Goal: Task Accomplishment & Management: Use online tool/utility

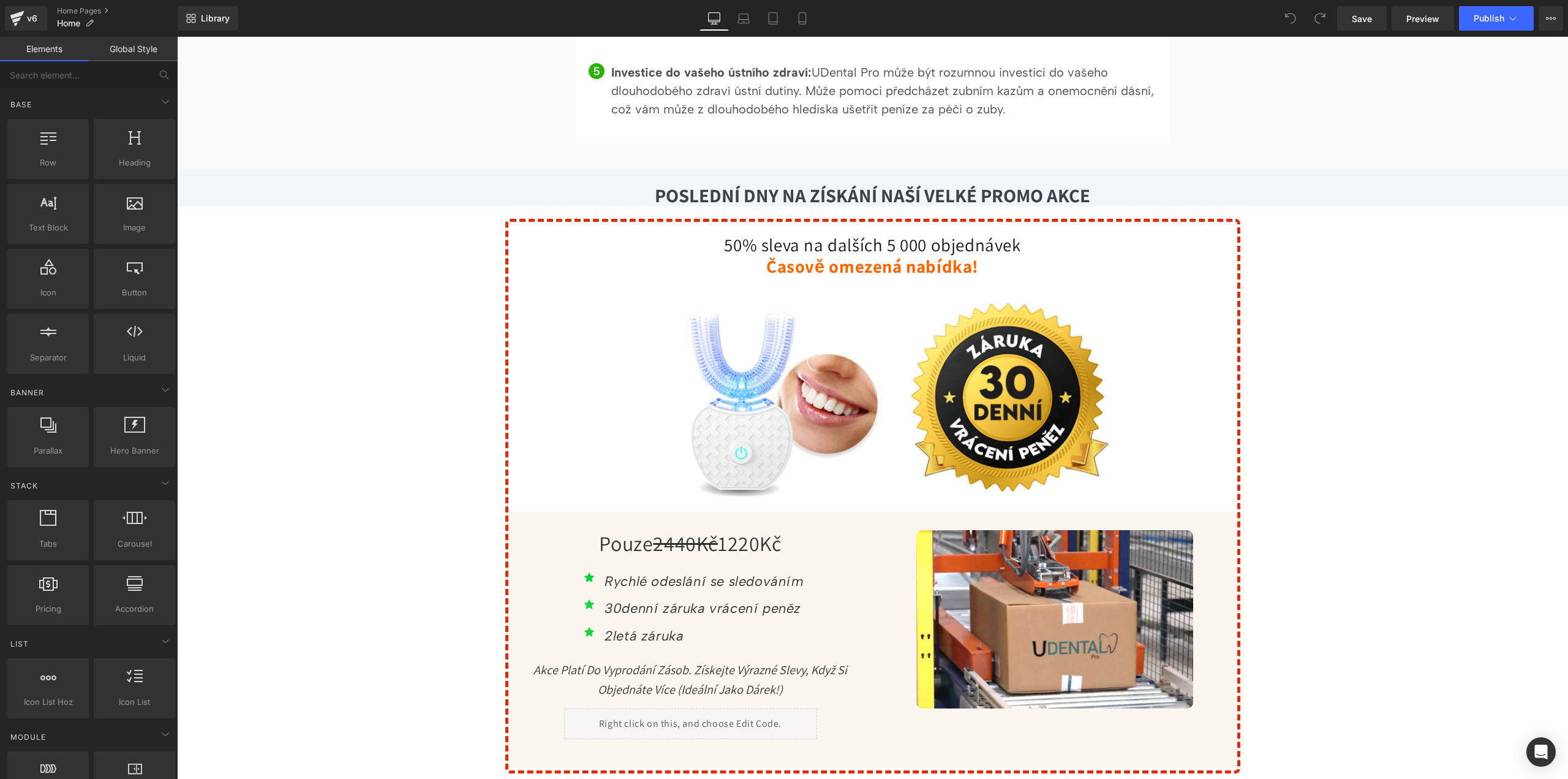
scroll to position [4167, 0]
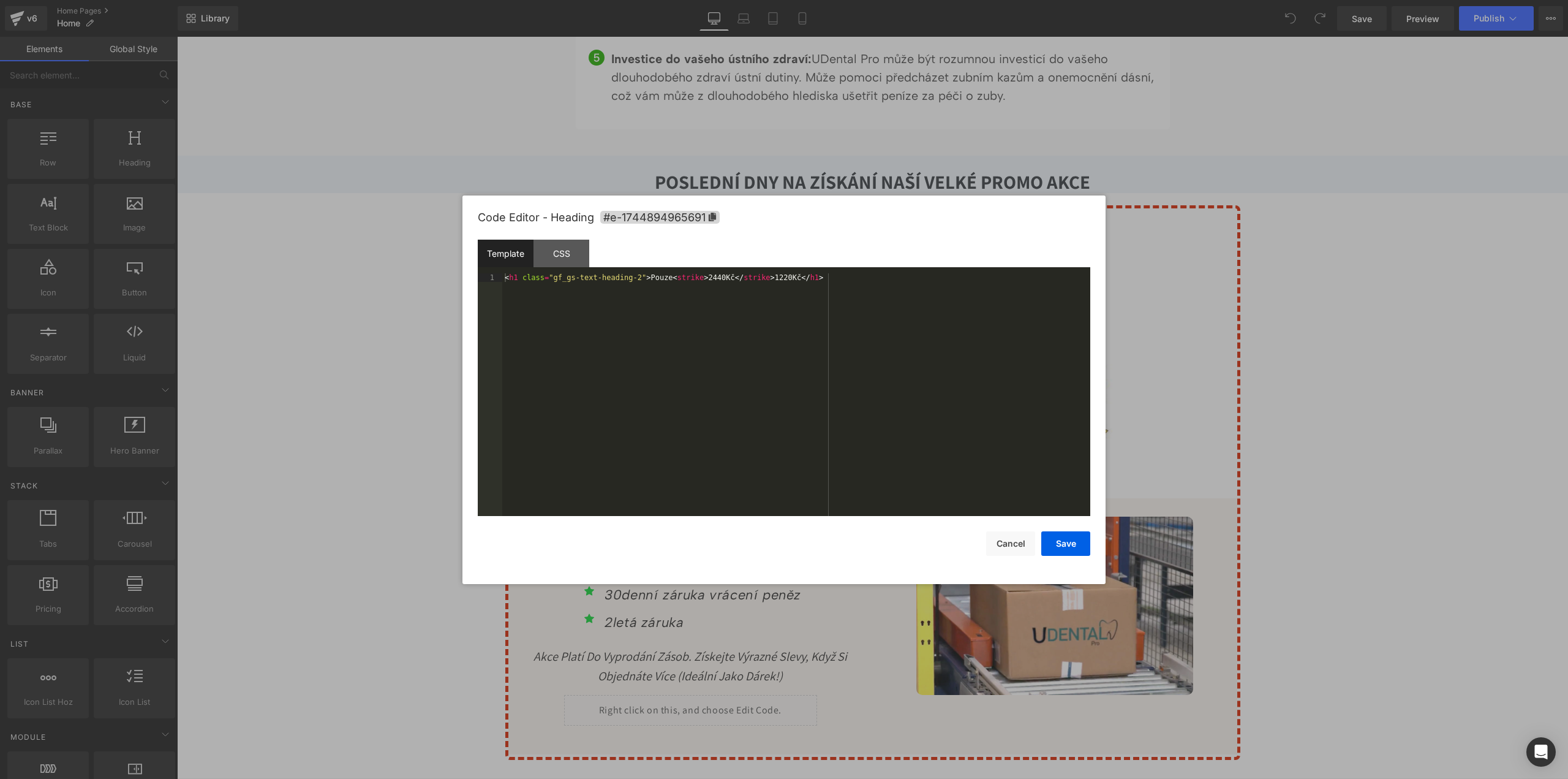
click at [667, 596] on body "You are previewing how the will restyle your page. You can not edit Elements in…" at bounding box center [784, 389] width 1568 height 779
drag, startPoint x: 710, startPoint y: 276, endPoint x: 696, endPoint y: 276, distance: 14.0
click at [696, 276] on div "< h1 class = "gf_gs-text-heading-2" > Pouze < strike > 2440Kč </ strike > 1220K…" at bounding box center [797, 403] width 588 height 261
click at [699, 278] on div "< h1 class = "gf_gs-text-heading-2" > Pouze < strike > 1980Kč </ strike > 1220K…" at bounding box center [797, 403] width 588 height 261
drag, startPoint x: 780, startPoint y: 278, endPoint x: 763, endPoint y: 278, distance: 17.0
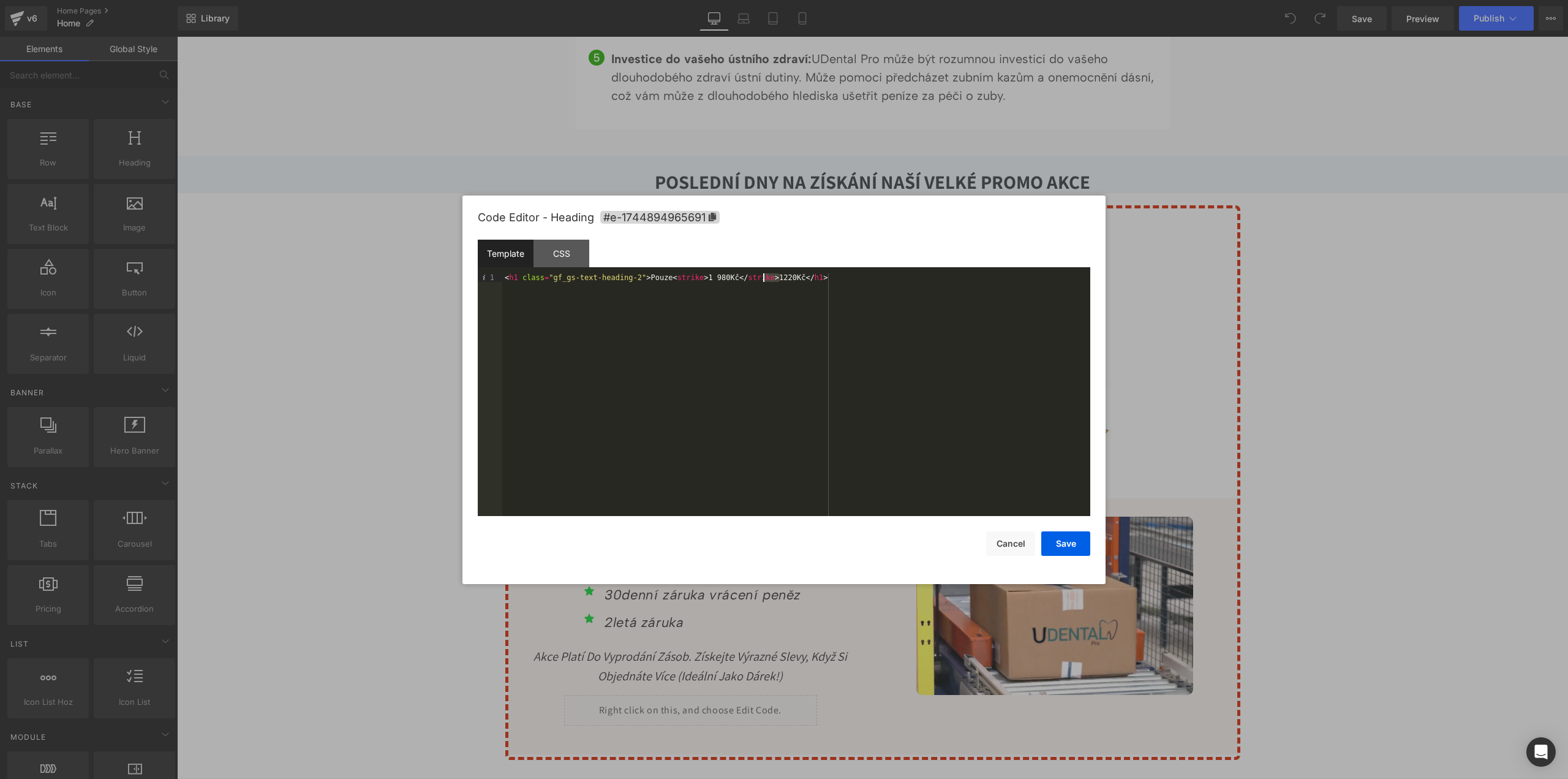
click at [763, 278] on div "< h1 class = "gf_gs-text-heading-2" > Pouze < strike > 1 980Kč </ strike > 1220…" at bounding box center [797, 403] width 588 height 261
click at [1073, 544] on button "Save" at bounding box center [1066, 543] width 49 height 25
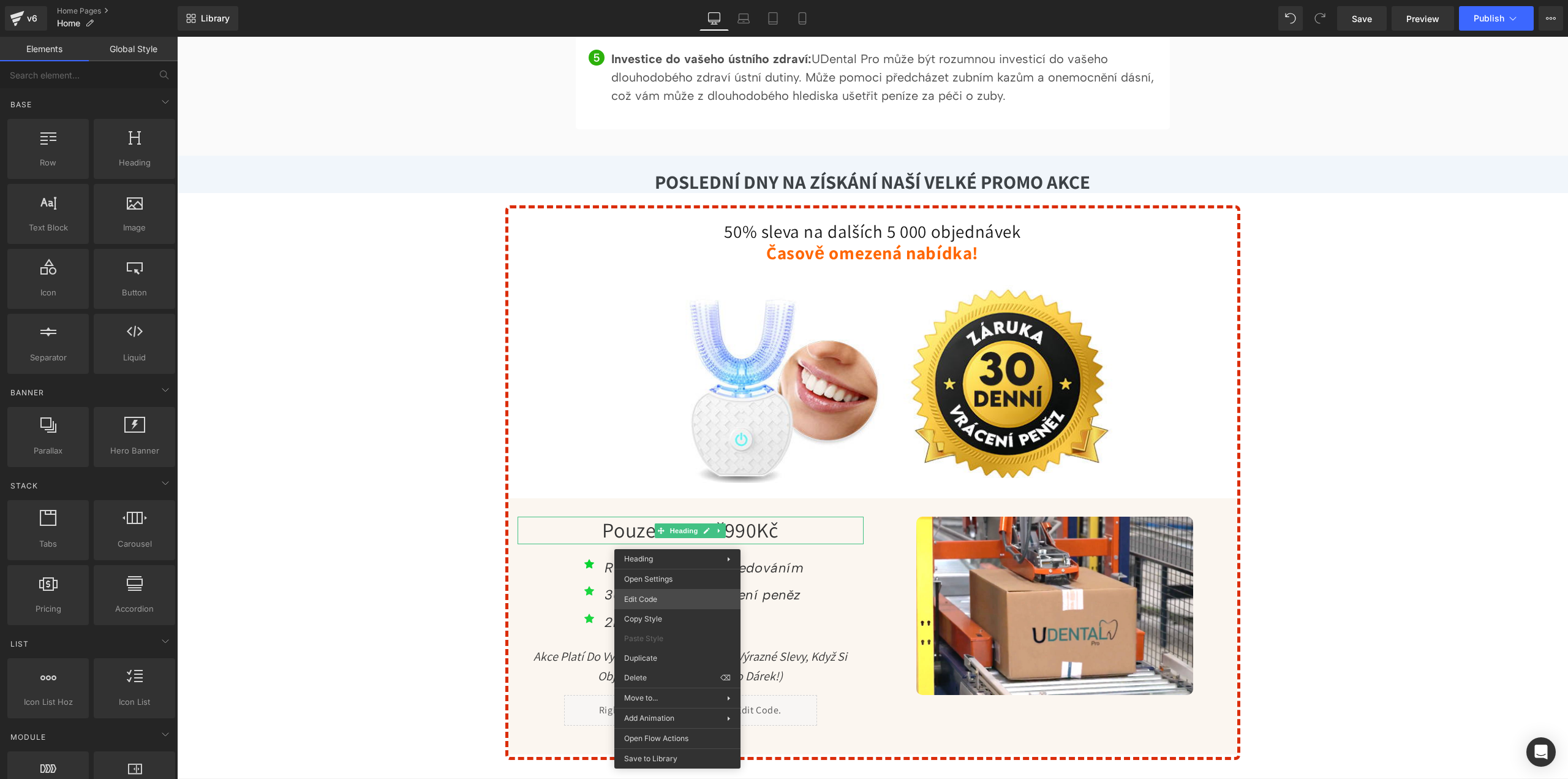
click at [660, 601] on body "You are previewing how the will restyle your page. You can not edit Elements in…" at bounding box center [784, 389] width 1568 height 779
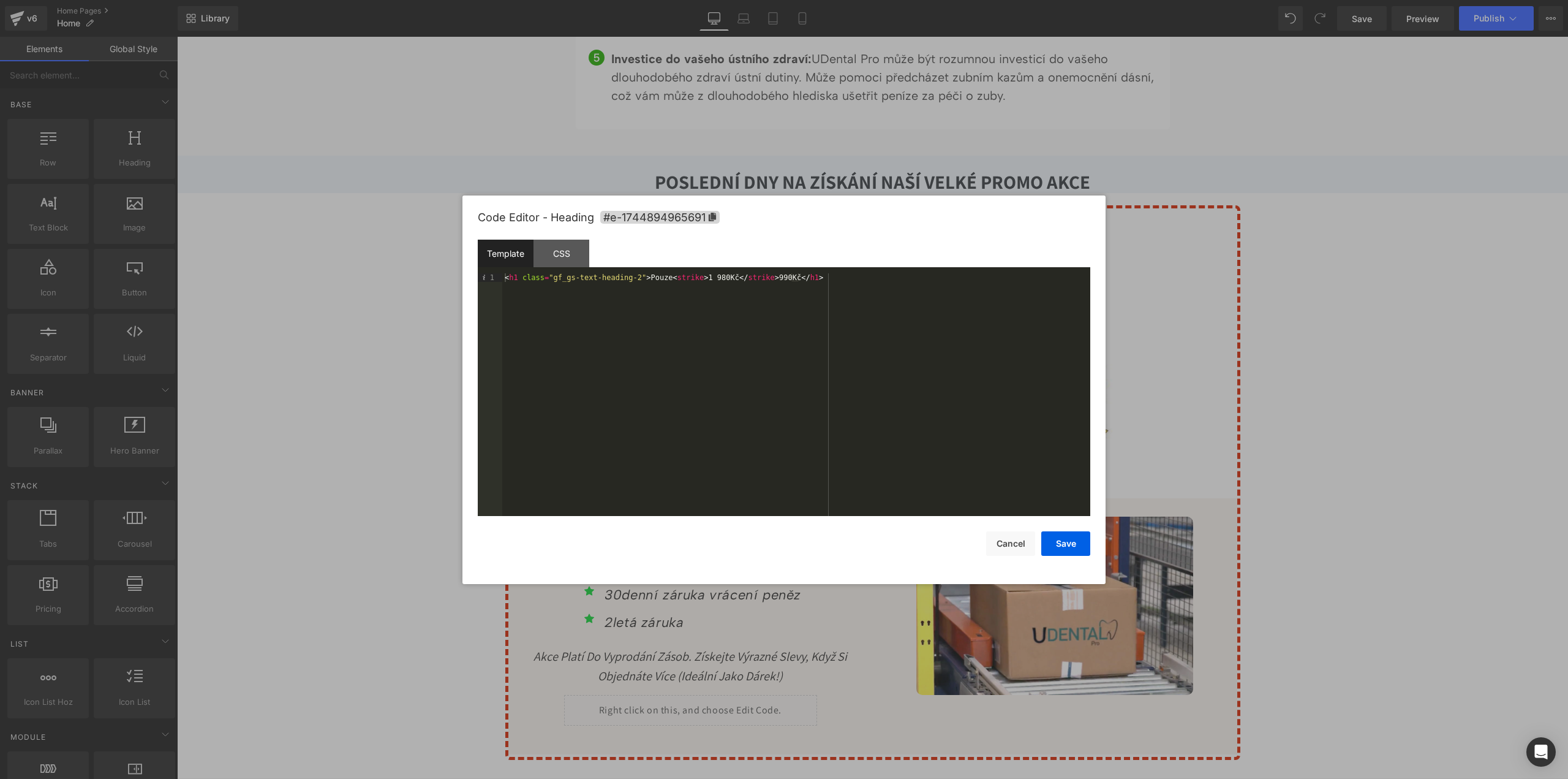
click at [703, 281] on div "< h1 class = "gf_gs-text-heading-2" > Pouze < strike > 1 980Kč </ strike > 990K…" at bounding box center [797, 403] width 588 height 261
click at [1062, 544] on button "Save" at bounding box center [1066, 543] width 49 height 25
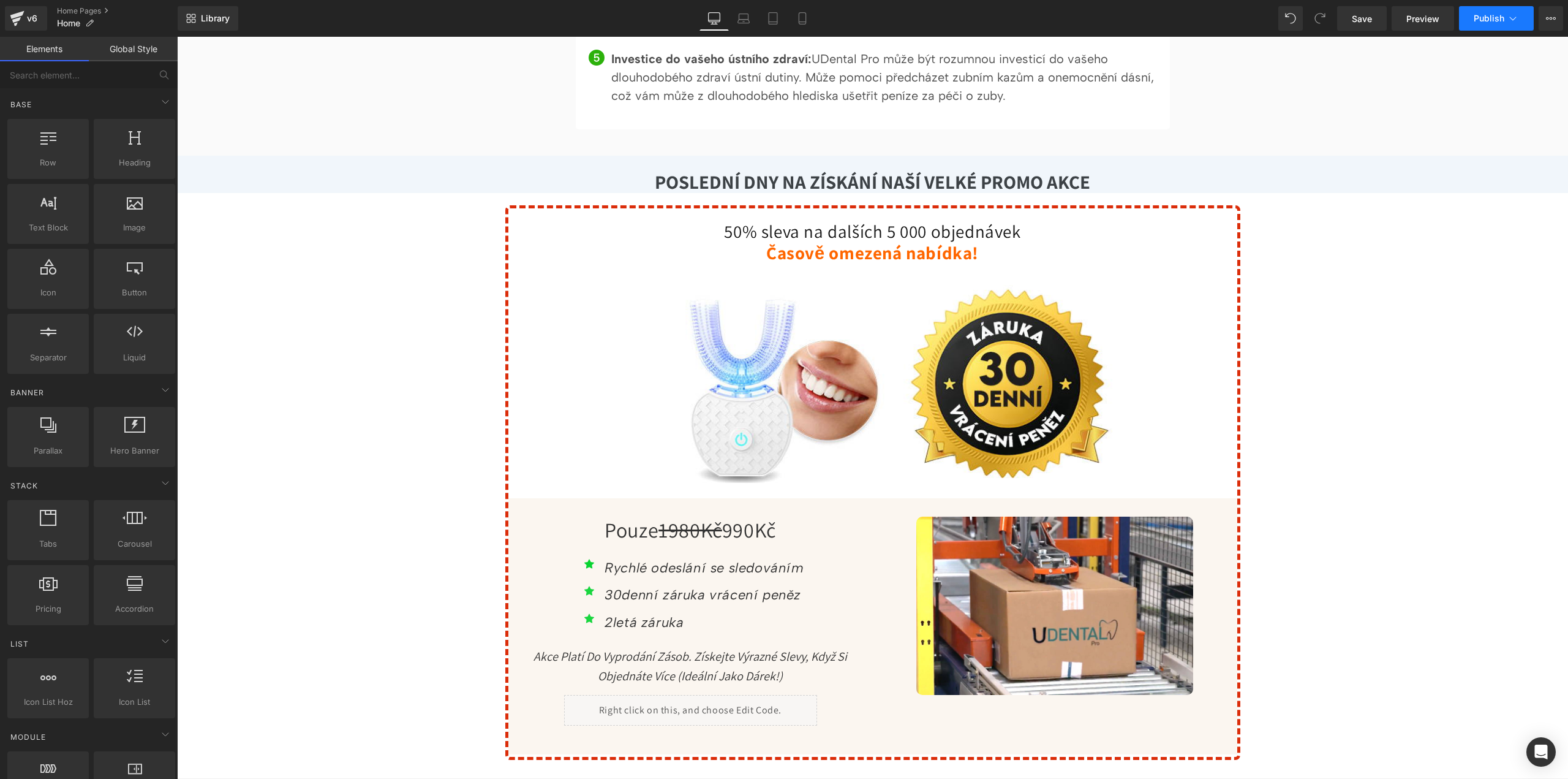
click at [1486, 19] on span "Publish" at bounding box center [1489, 18] width 30 height 10
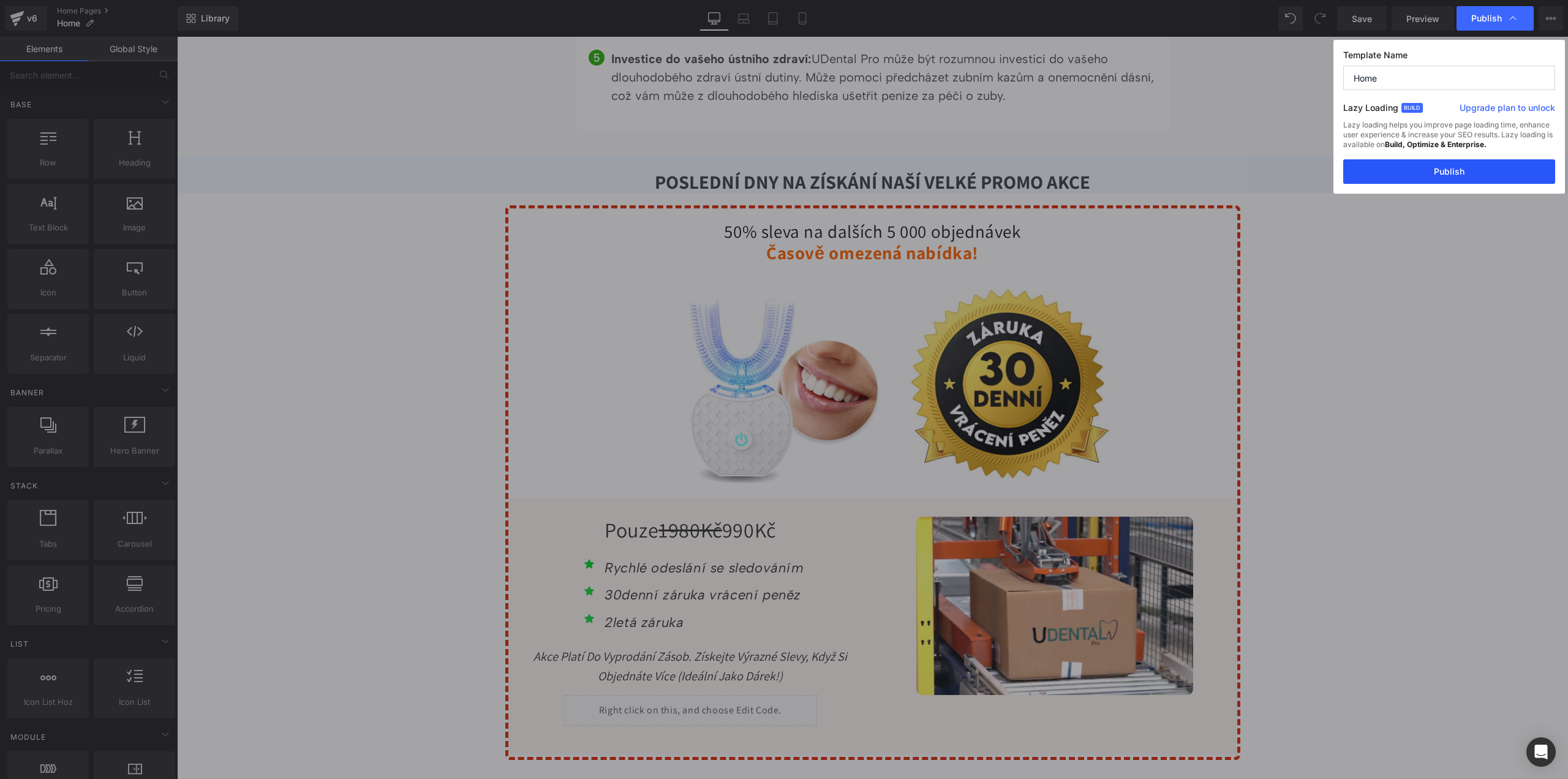
click at [1449, 172] on button "Publish" at bounding box center [1449, 172] width 212 height 25
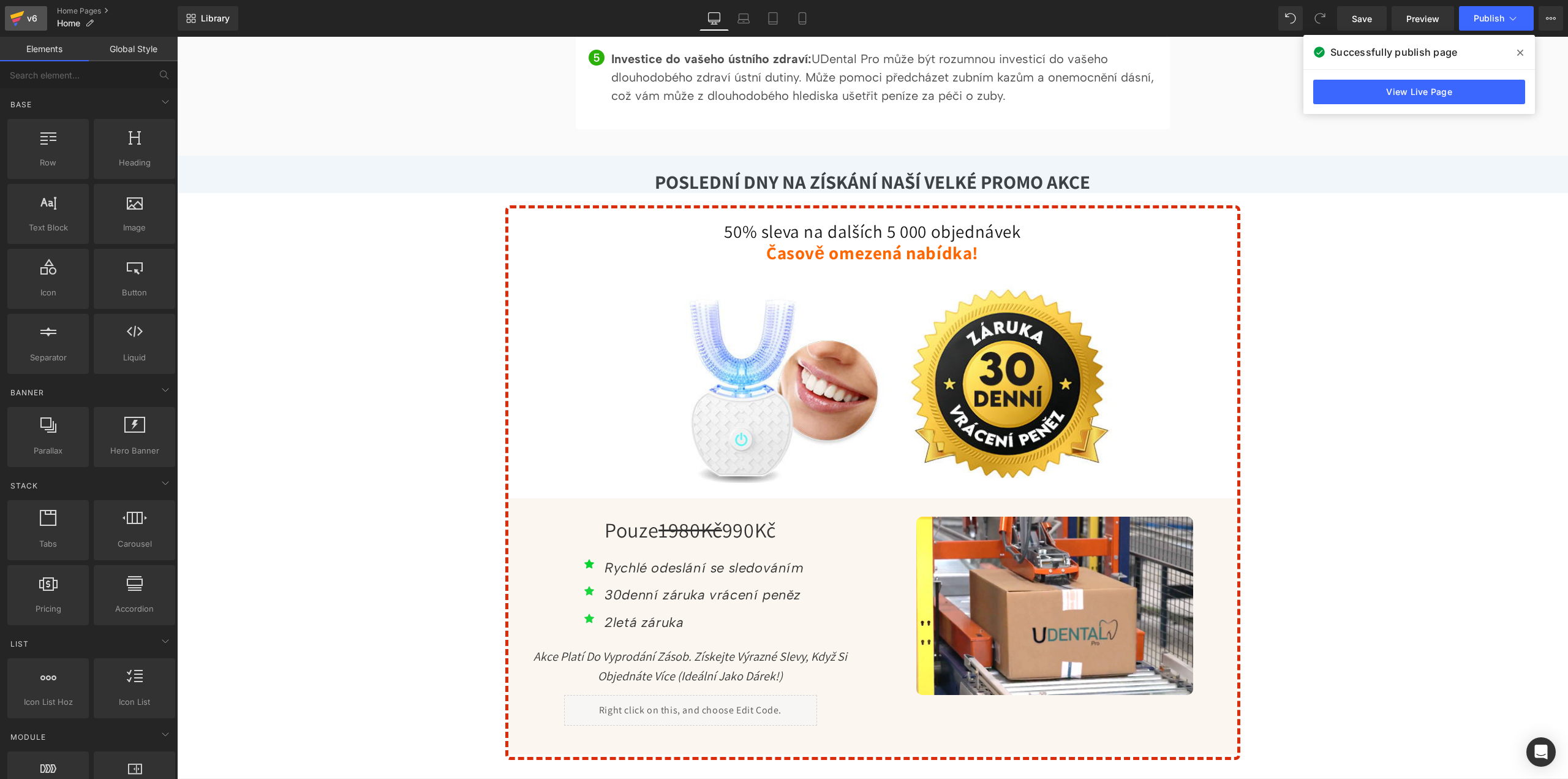
click at [21, 16] on icon at bounding box center [17, 18] width 15 height 30
